Goal: Transaction & Acquisition: Purchase product/service

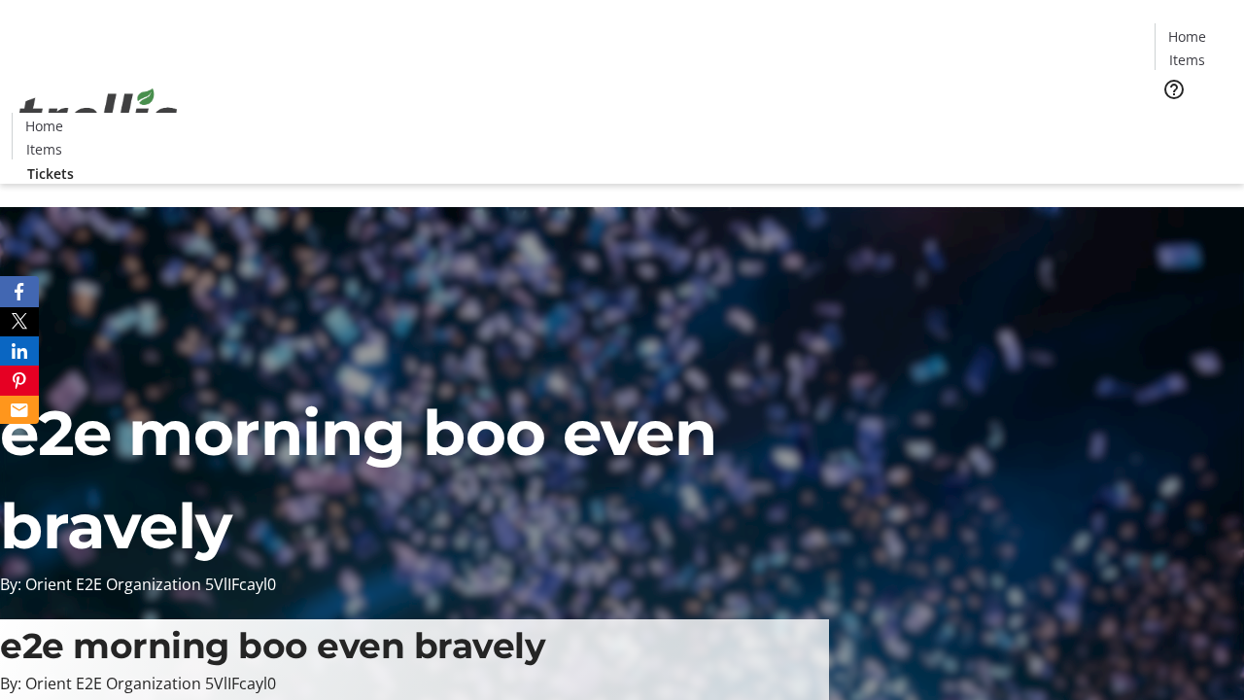
click at [1170, 113] on span "Tickets" at bounding box center [1193, 123] width 47 height 20
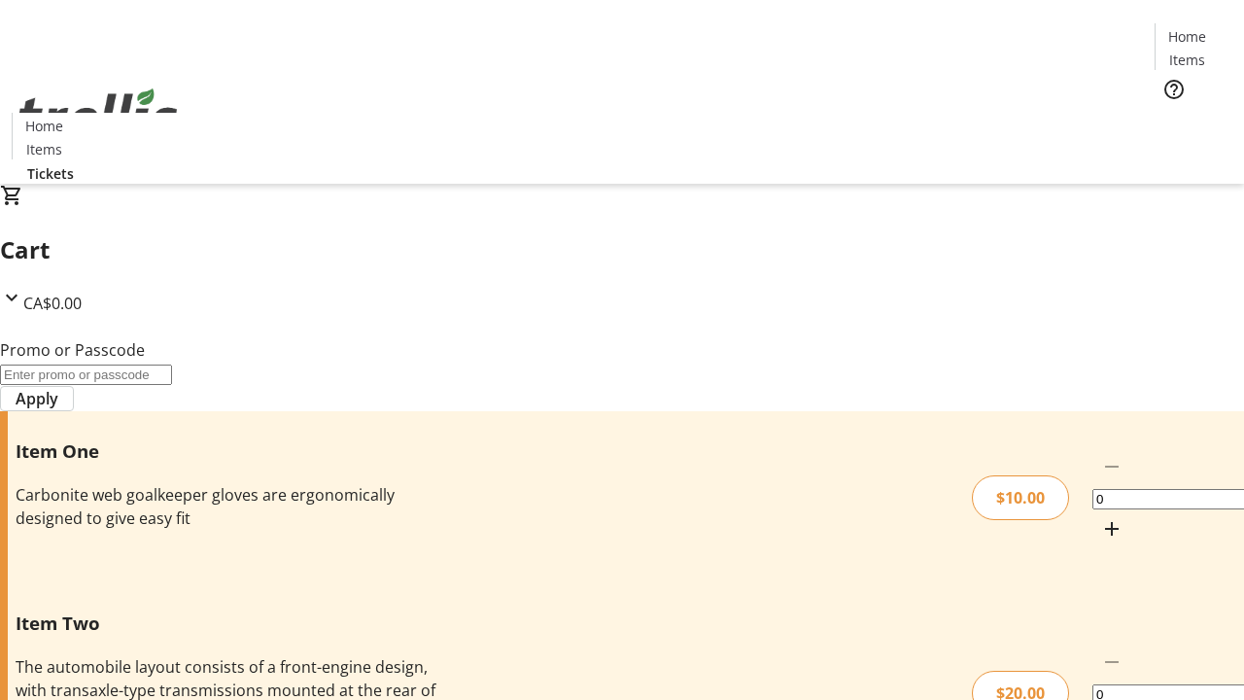
click at [1100, 517] on mat-icon "Increment by one" at bounding box center [1111, 528] width 23 height 23
type input "1"
